Goal: Navigation & Orientation: Find specific page/section

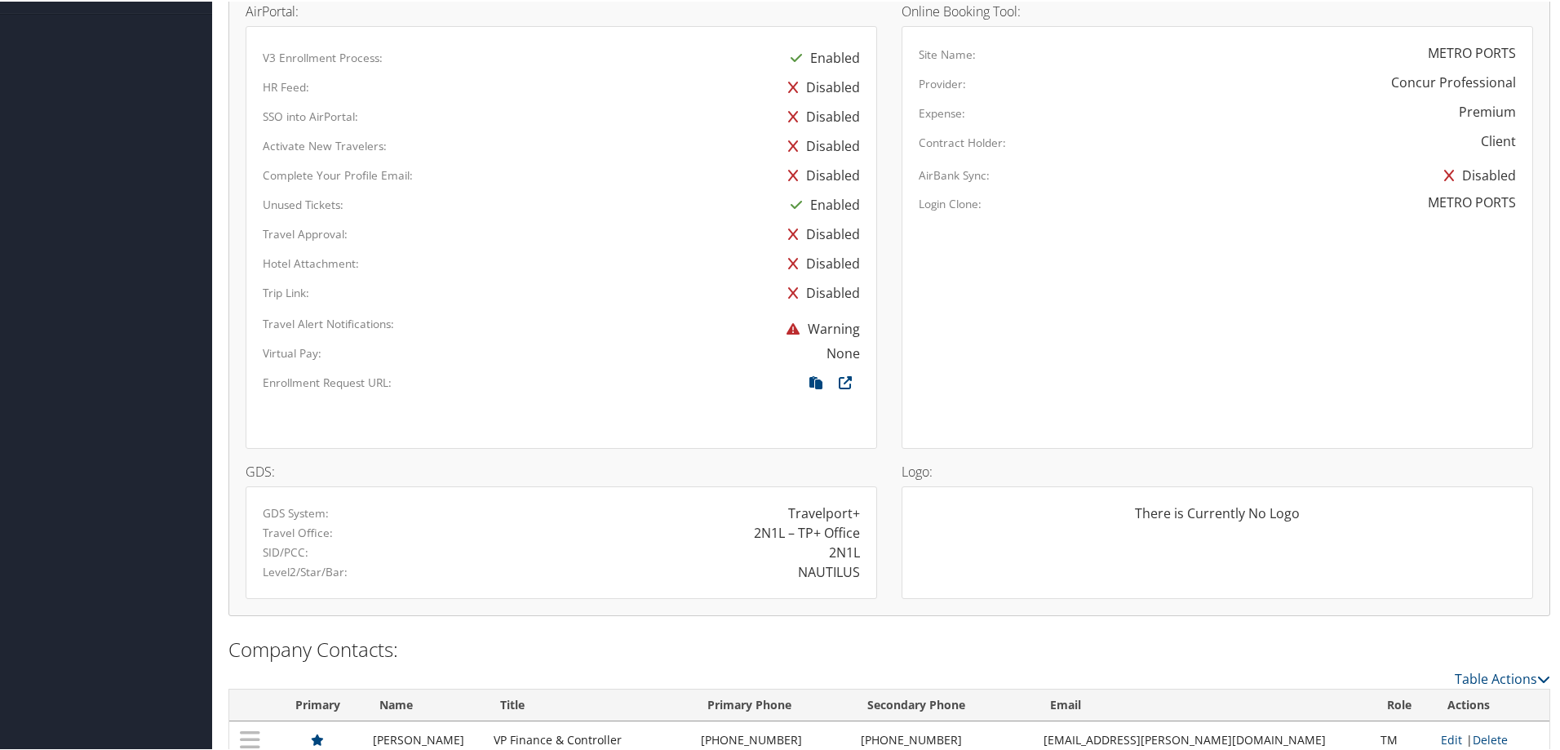
scroll to position [858, 0]
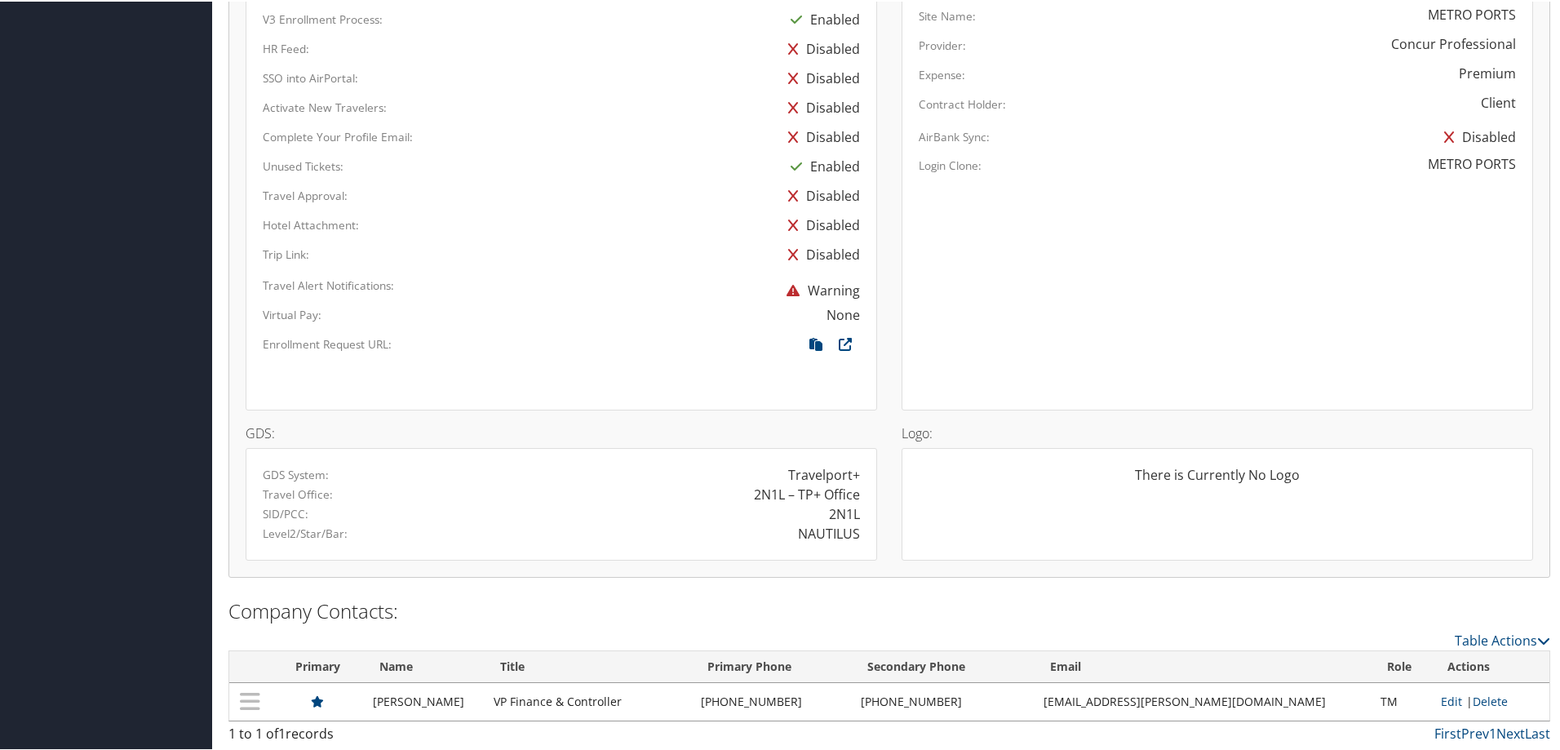
drag, startPoint x: 518, startPoint y: 349, endPoint x: 464, endPoint y: 189, distance: 168.8
click at [510, 347] on div at bounding box center [691, 345] width 362 height 24
